Goal: Information Seeking & Learning: Learn about a topic

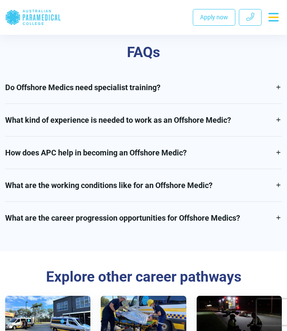
scroll to position [1532, 0]
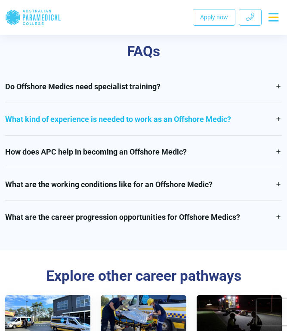
click at [266, 122] on link "What kind of experience is needed to work as an Offshore Medic?" at bounding box center [143, 119] width 276 height 32
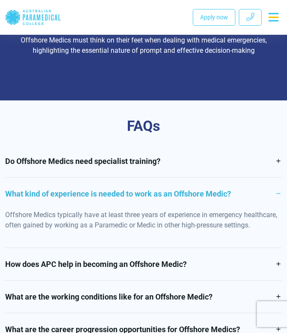
scroll to position [1487, 0]
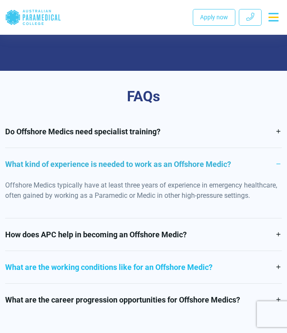
click at [128, 268] on link "What are the working conditions like for an Offshore Medic?" at bounding box center [143, 267] width 276 height 32
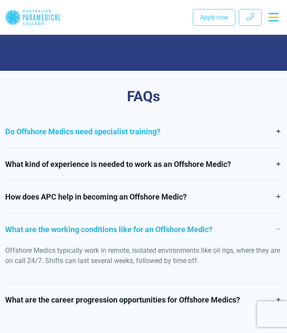
click at [162, 137] on link "Do Offshore Medics need specialist training?" at bounding box center [143, 132] width 276 height 32
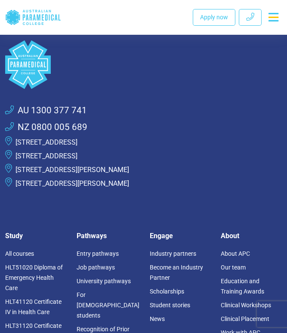
scroll to position [2139, 0]
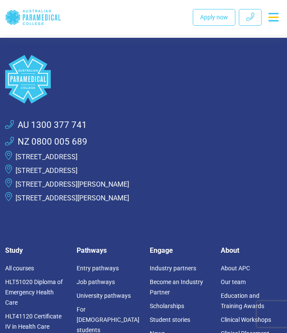
drag, startPoint x: 215, startPoint y: 170, endPoint x: 118, endPoint y: 82, distance: 131.1
click at [118, 82] on div ".logo-block-c1{fill:#3CC5EE;} .logo-block-c2{fill:#FFF;} AU 1300 377 741 NZ 080…" at bounding box center [143, 133] width 287 height 157
click at [124, 72] on link ".logo-block-c1{fill:#3CC5EE;} .logo-block-c2{fill:#FFF;}" at bounding box center [143, 79] width 276 height 49
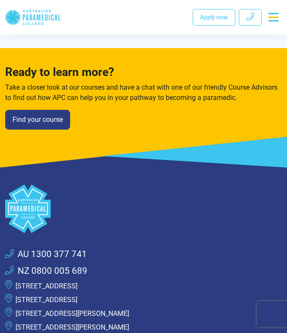
scroll to position [2923, 0]
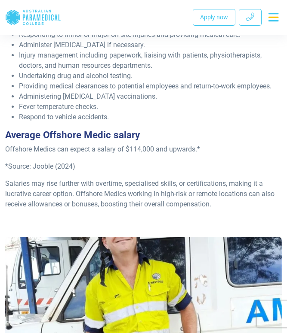
scroll to position [382, 0]
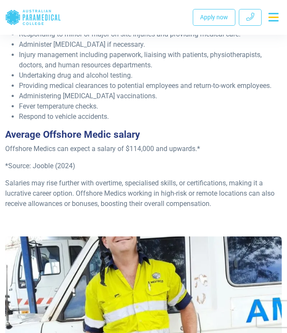
click at [142, 150] on p "Offshore Medics can expect a salary of $114,000 and upwards.*" at bounding box center [143, 149] width 276 height 10
click at [148, 150] on p "Offshore Medics can expect a salary of $114,000 and upwards.*" at bounding box center [143, 149] width 276 height 10
copy p "114,000"
